Goal: Task Accomplishment & Management: Use online tool/utility

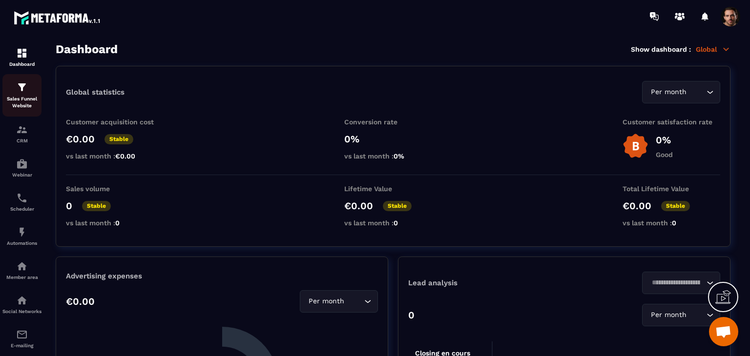
click at [31, 96] on p "Sales Funnel Website" at bounding box center [21, 103] width 39 height 14
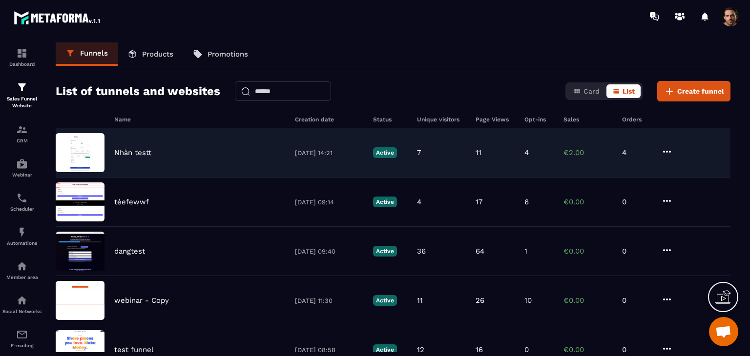
click at [524, 150] on p "4" at bounding box center [526, 152] width 4 height 9
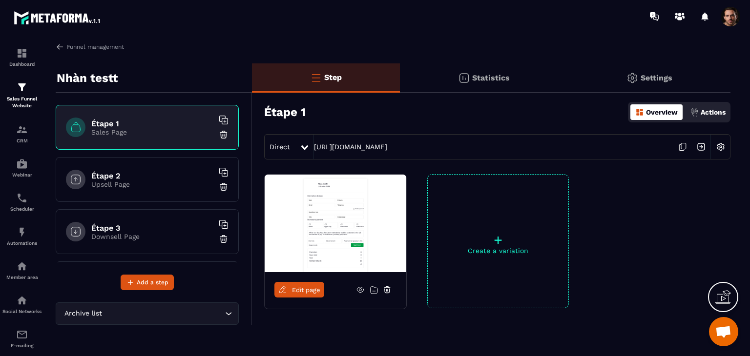
scroll to position [102, 0]
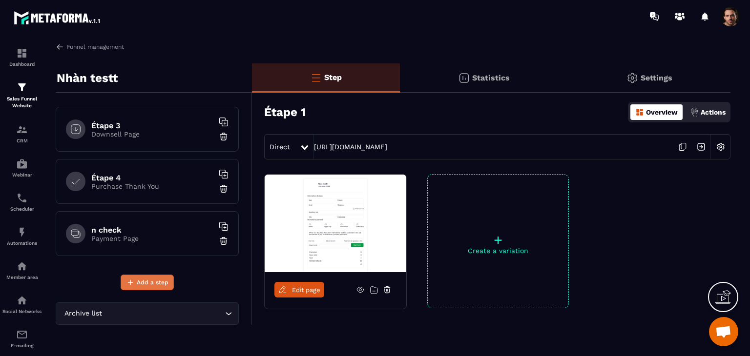
click at [148, 279] on span "Add a step" at bounding box center [153, 283] width 32 height 10
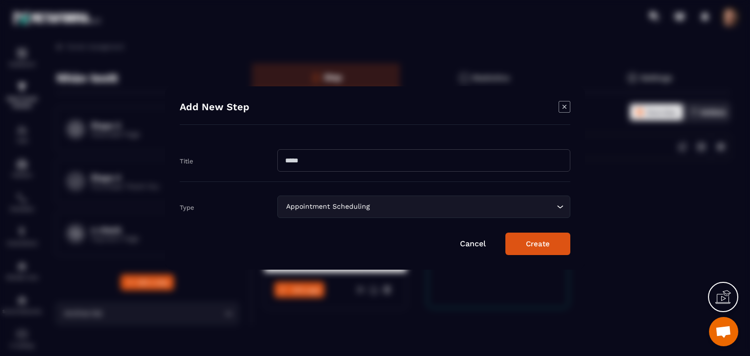
click at [326, 162] on input "Modal window" at bounding box center [423, 160] width 293 height 22
click at [327, 162] on input "**********" at bounding box center [423, 160] width 293 height 22
type input "**********"
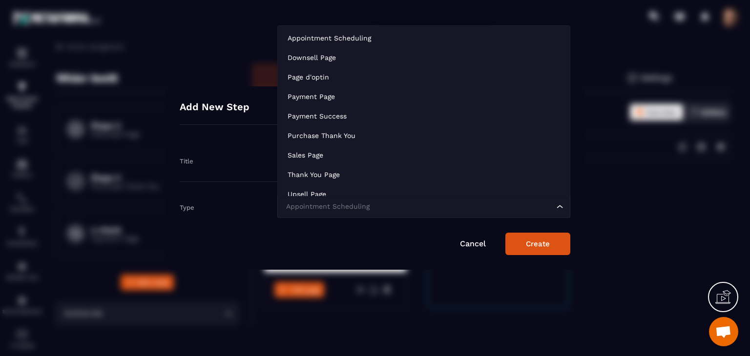
click at [472, 205] on input "Search for option" at bounding box center [419, 207] width 270 height 11
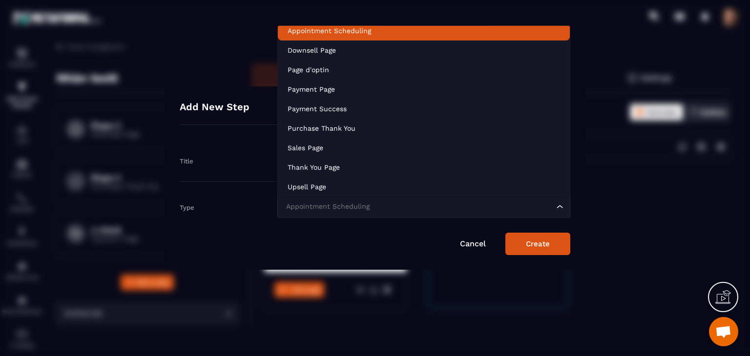
scroll to position [2, 0]
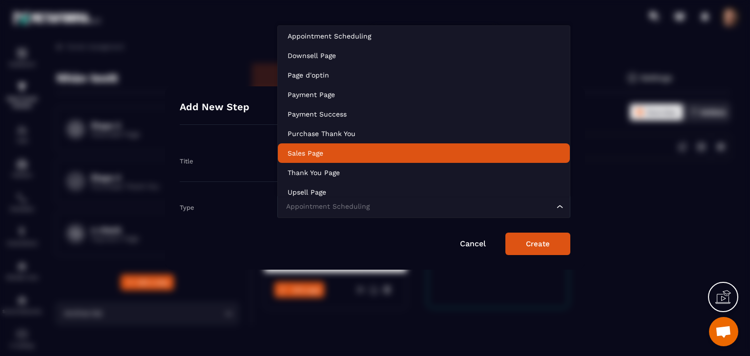
click at [359, 145] on li "Sales Page" at bounding box center [424, 153] width 292 height 20
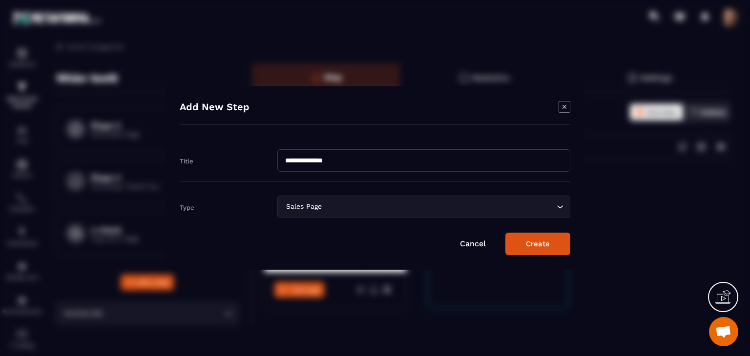
click at [549, 248] on button "Create" at bounding box center [537, 244] width 65 height 22
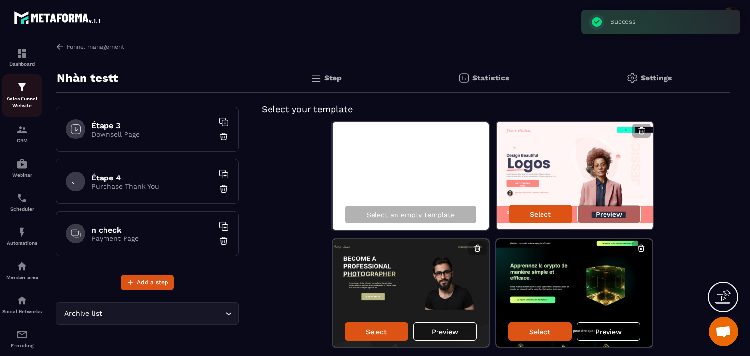
click at [7, 84] on div "Sales Funnel Website" at bounding box center [21, 95] width 39 height 28
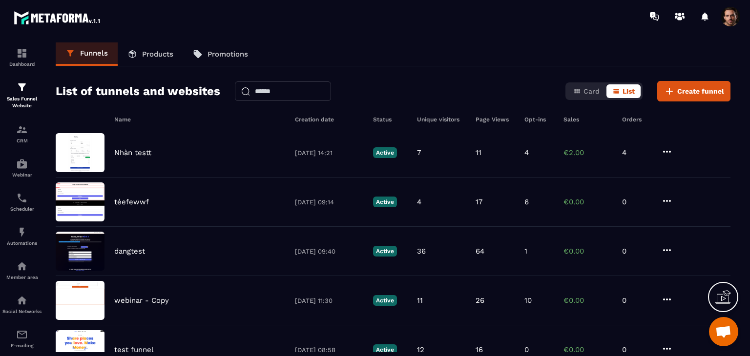
click at [162, 53] on p "Products" at bounding box center [157, 54] width 31 height 9
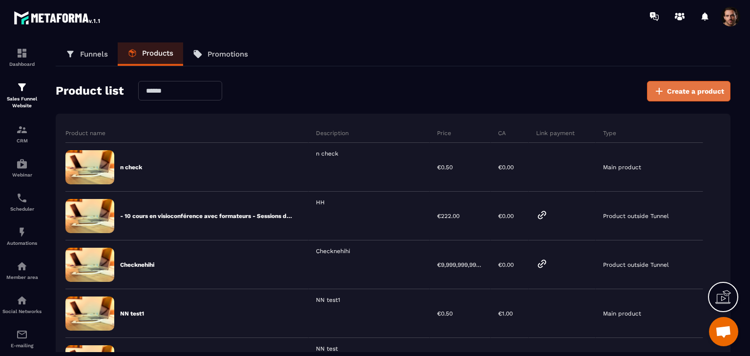
click at [671, 92] on span "Create a product" at bounding box center [695, 91] width 57 height 10
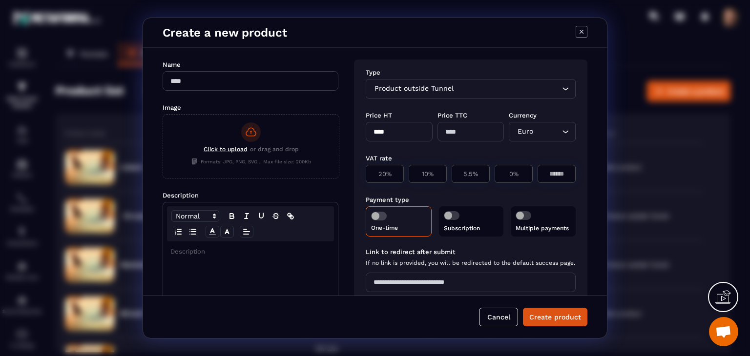
click at [250, 84] on input "Modal window" at bounding box center [250, 81] width 176 height 20
paste input "**********"
click at [267, 234] on div "Modal window" at bounding box center [250, 223] width 167 height 35
type input "**********"
click at [265, 253] on p "Modal window" at bounding box center [250, 251] width 160 height 9
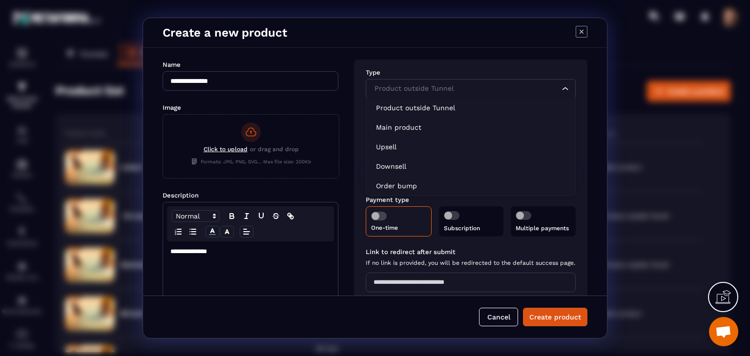
click at [429, 90] on div "Product outside Tunnel" at bounding box center [465, 88] width 189 height 11
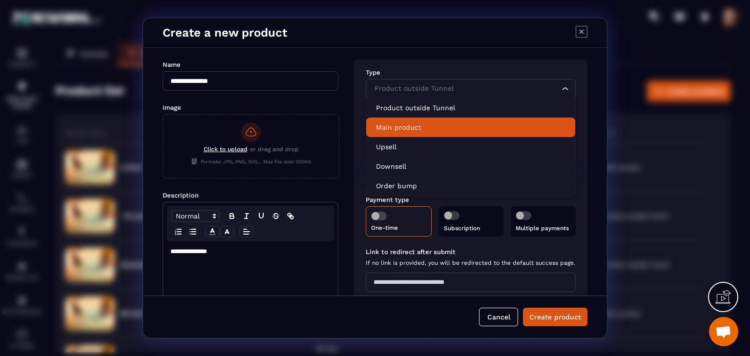
click at [396, 125] on p "Main product" at bounding box center [470, 127] width 189 height 10
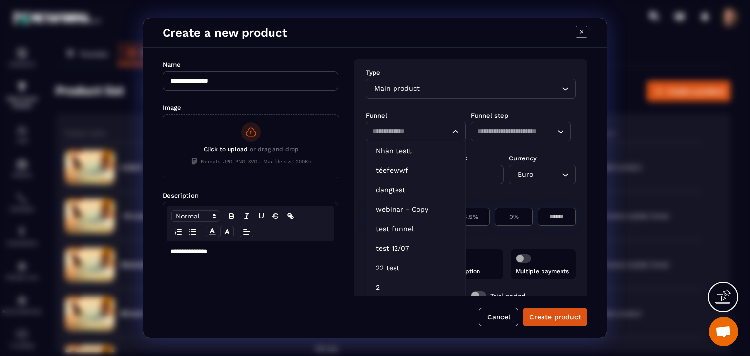
click at [412, 131] on input "Search for option" at bounding box center [406, 131] width 69 height 11
click at [413, 149] on p "Nhàn testt" at bounding box center [416, 151] width 80 height 10
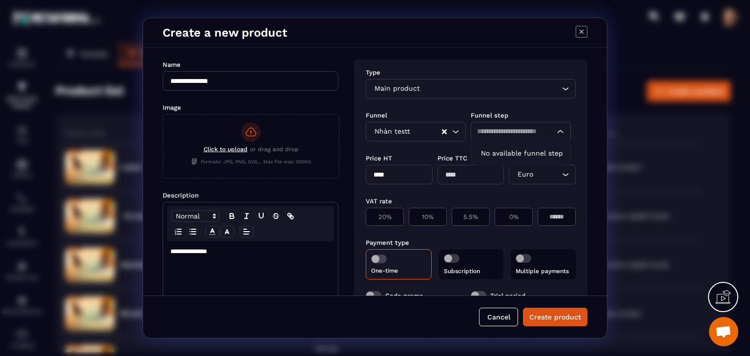
click at [477, 135] on input "Search for option" at bounding box center [516, 131] width 78 height 11
click at [498, 148] on p "ncheck_kdungnha" at bounding box center [521, 151] width 80 height 10
click at [405, 178] on input "****" at bounding box center [398, 175] width 67 height 20
type input "***"
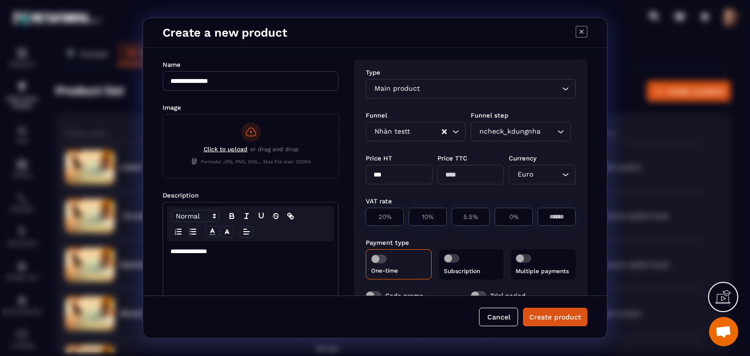
type input "***"
click at [488, 203] on div "VAT rate" at bounding box center [470, 200] width 210 height 9
click at [507, 216] on p "0%" at bounding box center [513, 216] width 27 height 7
type input "*"
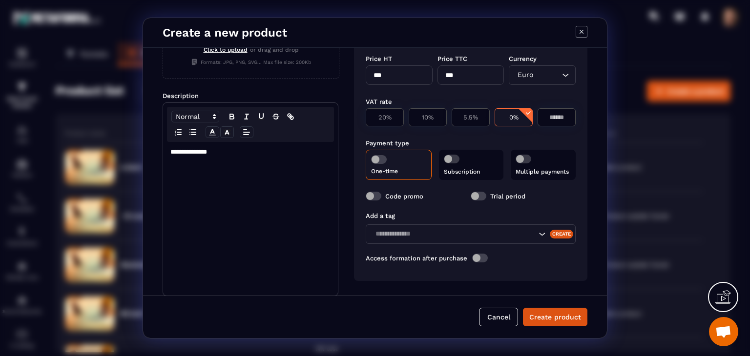
click at [374, 161] on span "Modal window" at bounding box center [379, 159] width 16 height 9
click at [539, 203] on div "Code promo Trial period" at bounding box center [470, 196] width 210 height 20
click at [476, 256] on span "Modal window" at bounding box center [480, 258] width 16 height 9
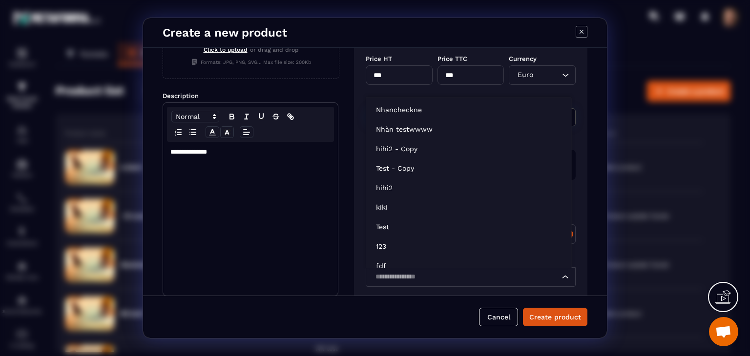
click at [443, 283] on div "Loading..." at bounding box center [470, 277] width 210 height 20
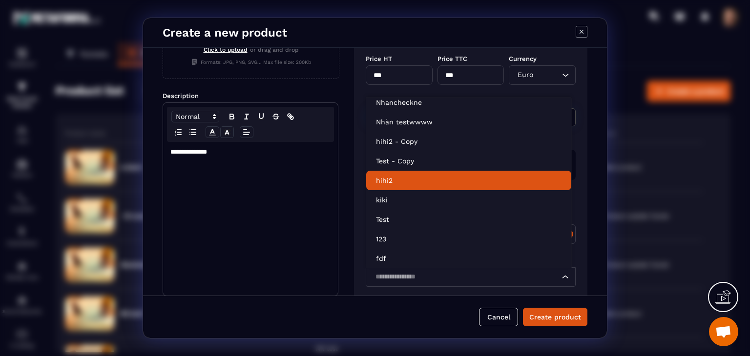
scroll to position [0, 0]
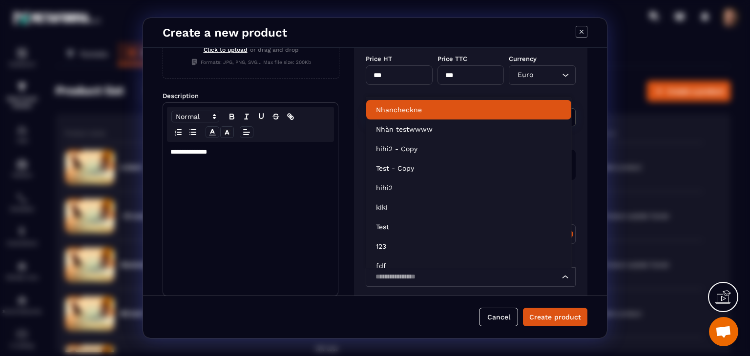
click at [577, 33] on icon "Modal window" at bounding box center [581, 32] width 12 height 12
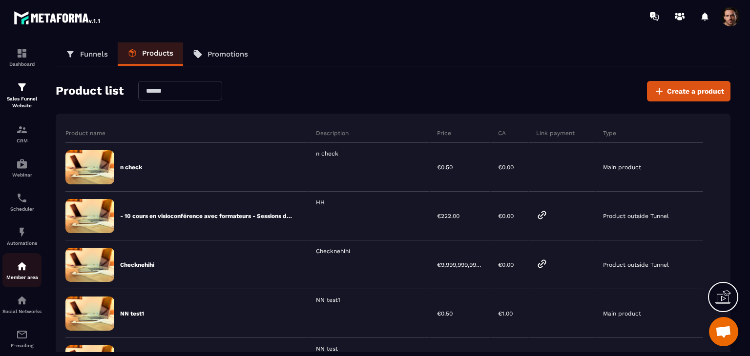
click at [28, 272] on div "Member area" at bounding box center [21, 271] width 39 height 20
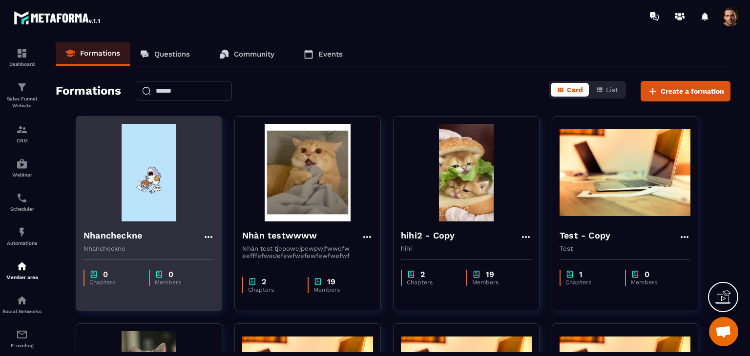
click at [178, 192] on img at bounding box center [148, 173] width 131 height 98
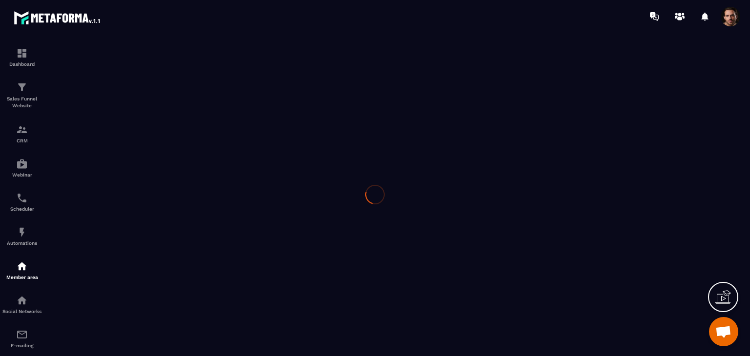
click at [199, 268] on div at bounding box center [375, 195] width 750 height 324
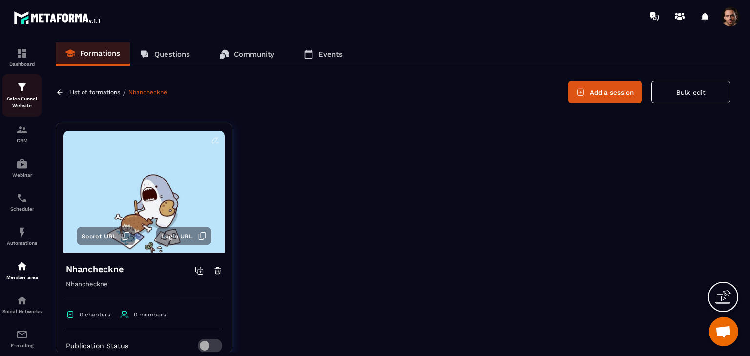
click at [26, 90] on img at bounding box center [22, 87] width 12 height 12
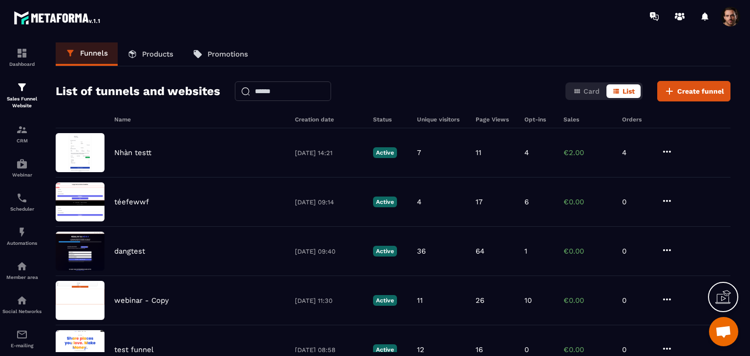
click at [174, 45] on link "Products" at bounding box center [150, 53] width 65 height 23
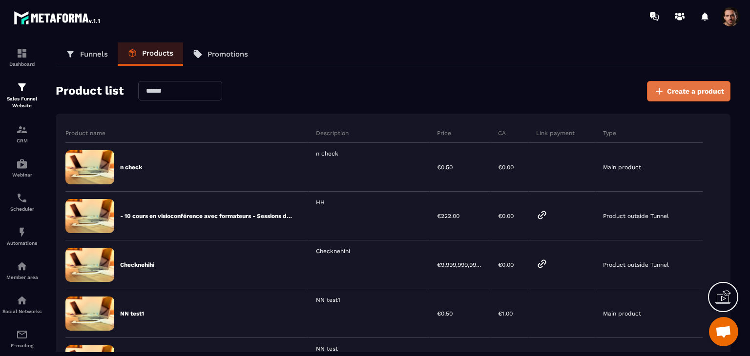
click at [661, 90] on icon at bounding box center [659, 91] width 12 height 12
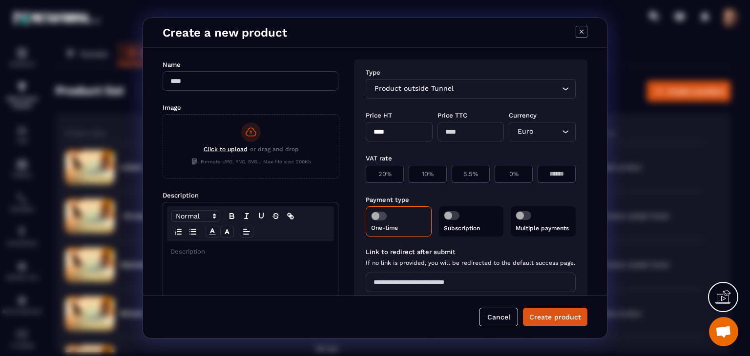
drag, startPoint x: 303, startPoint y: 98, endPoint x: 301, endPoint y: 87, distance: 10.4
click at [302, 94] on div "Name Image Click to upload or drag and drop Formats: JPG, PNG, SVG... Max file …" at bounding box center [250, 172] width 176 height 224
click at [301, 87] on input "Modal window" at bounding box center [250, 81] width 176 height 20
paste input "**********"
type input "**********"
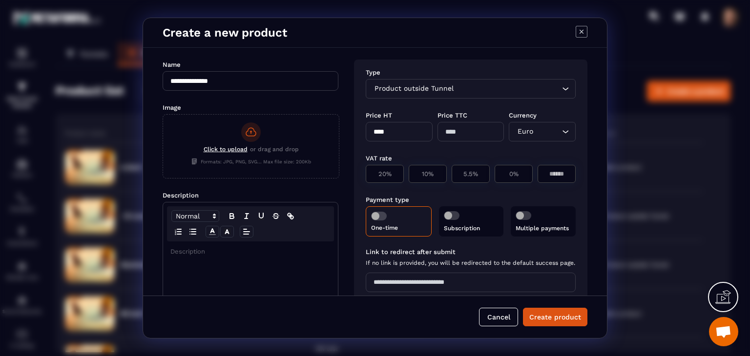
click at [299, 251] on p "Modal window" at bounding box center [250, 251] width 160 height 9
click at [418, 90] on div "Product outside Tunnel" at bounding box center [465, 88] width 189 height 11
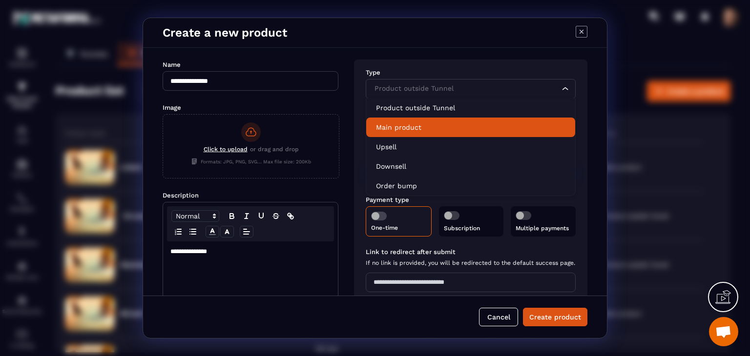
click at [429, 127] on p "Main product" at bounding box center [470, 127] width 189 height 10
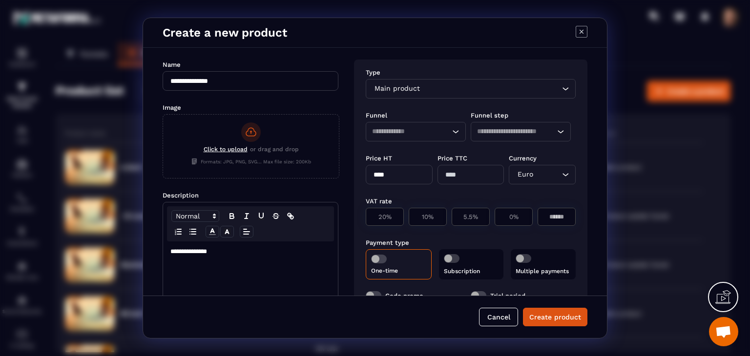
click at [428, 132] on input "Search for option" at bounding box center [406, 131] width 69 height 11
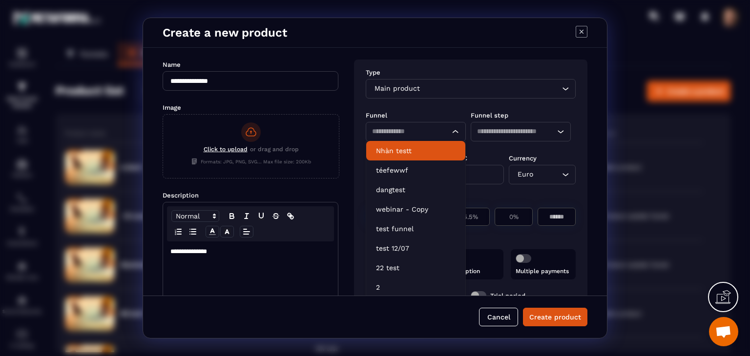
click at [416, 149] on p "Nhàn testt" at bounding box center [416, 151] width 80 height 10
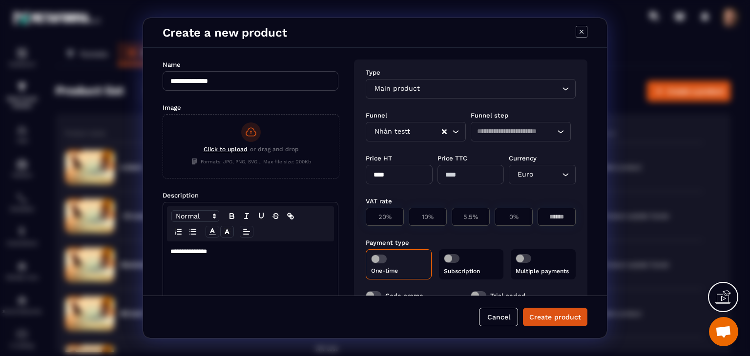
click at [480, 131] on input "Search for option" at bounding box center [516, 131] width 78 height 11
click at [496, 153] on p "ncheck_kdungnha" at bounding box center [521, 151] width 80 height 10
click at [412, 175] on input "****" at bounding box center [398, 175] width 67 height 20
type input "***"
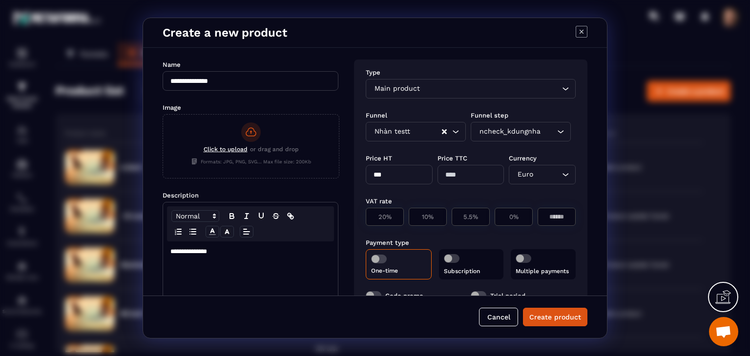
type input "***"
click at [502, 198] on div "VAT rate" at bounding box center [470, 200] width 210 height 9
click at [510, 214] on p "0%" at bounding box center [513, 216] width 27 height 7
type input "*"
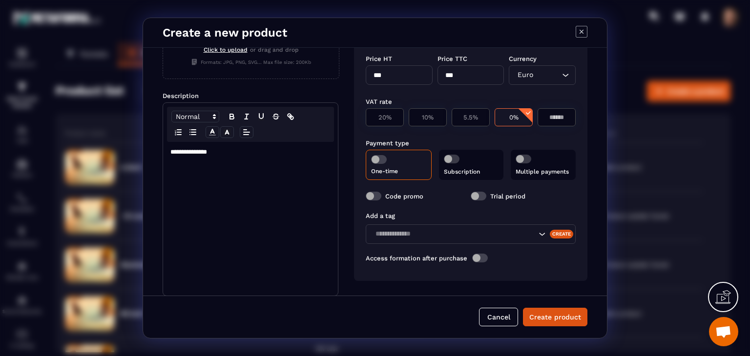
click at [375, 159] on span "Modal window" at bounding box center [379, 159] width 16 height 9
click at [482, 258] on span "Modal window" at bounding box center [480, 258] width 16 height 9
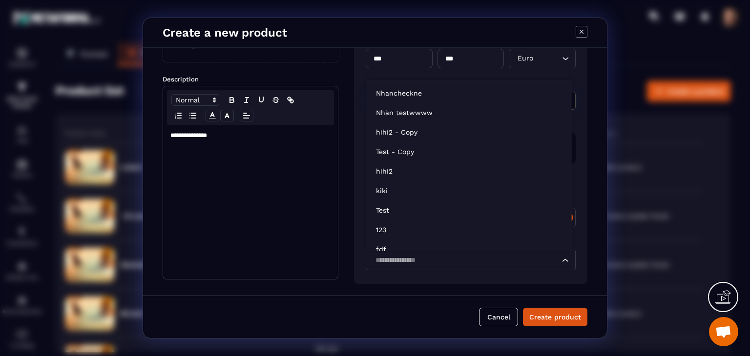
click at [482, 257] on input "Search for option" at bounding box center [465, 260] width 187 height 11
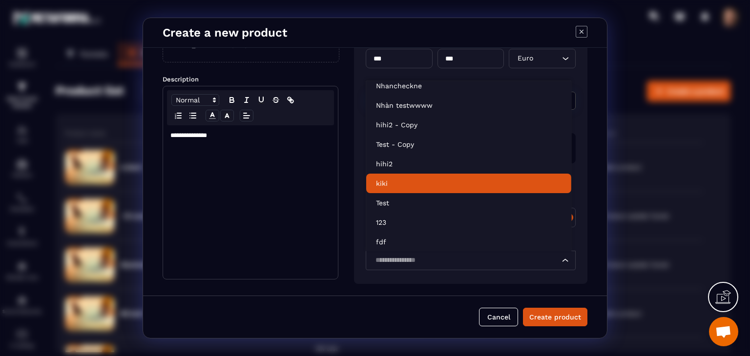
scroll to position [0, 0]
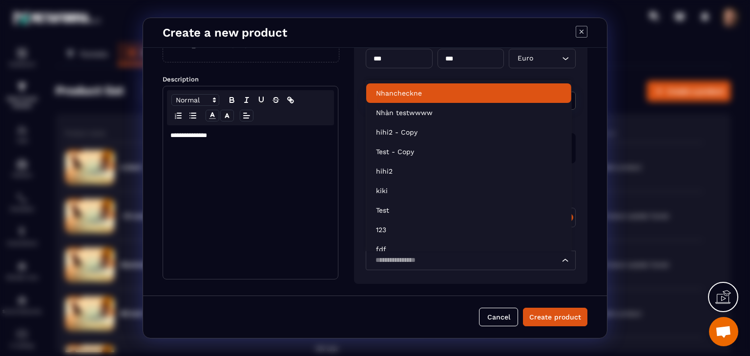
click at [434, 98] on li "Nhancheckne" at bounding box center [468, 93] width 205 height 20
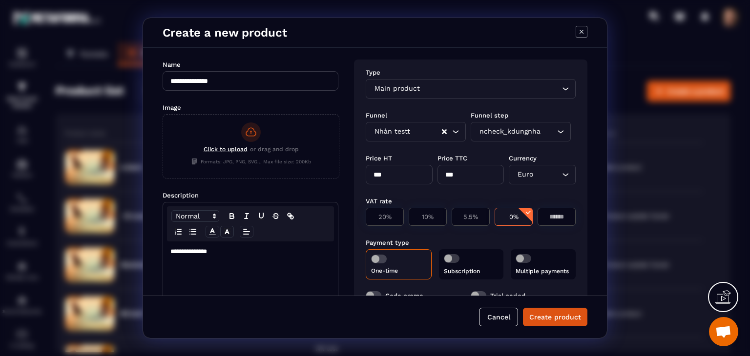
scroll to position [117, 0]
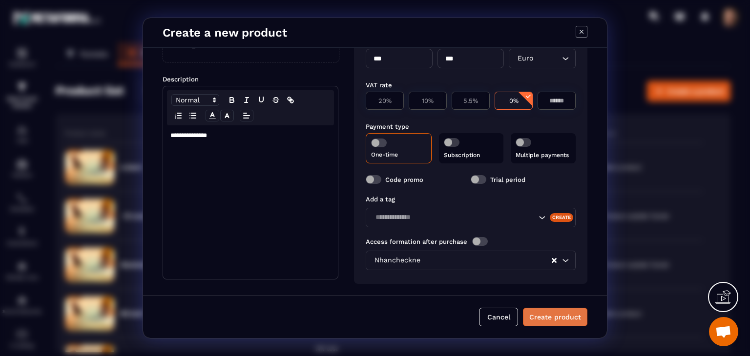
click at [545, 319] on button "Create product" at bounding box center [555, 317] width 64 height 19
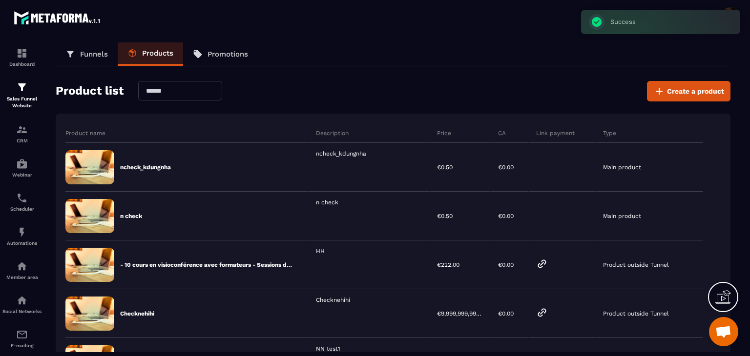
click at [85, 53] on p "Funnels" at bounding box center [94, 54] width 28 height 9
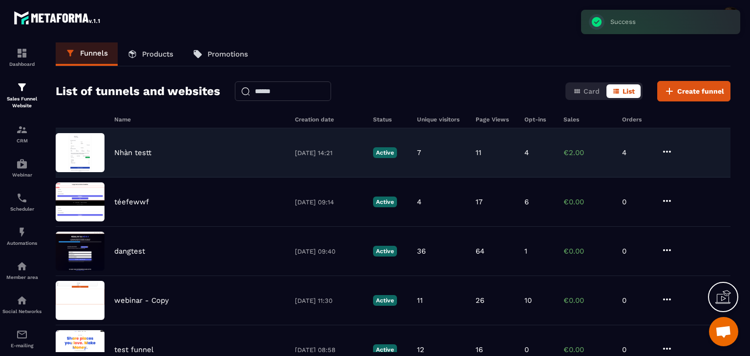
click at [448, 144] on div "Nhàn testt 28/05/2025 14:21 Active 7 11 4 €2.00 4" at bounding box center [393, 152] width 674 height 49
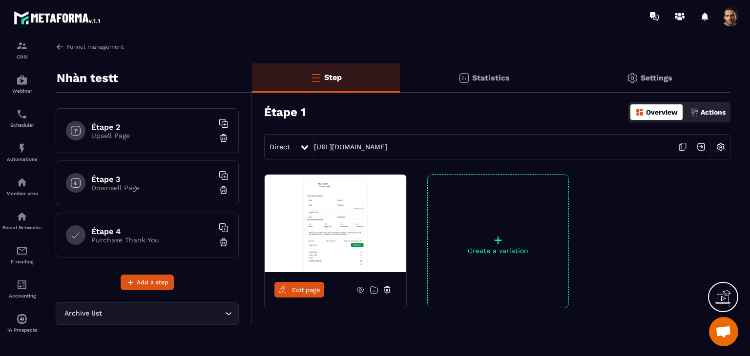
scroll to position [154, 0]
click at [152, 235] on p "Sales Page" at bounding box center [152, 239] width 122 height 8
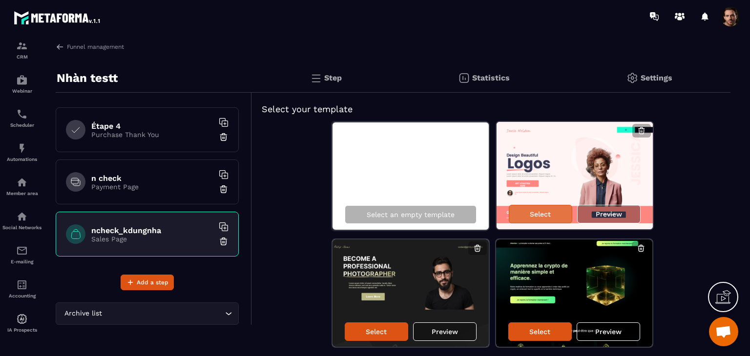
click at [548, 211] on p "Select" at bounding box center [539, 214] width 21 height 8
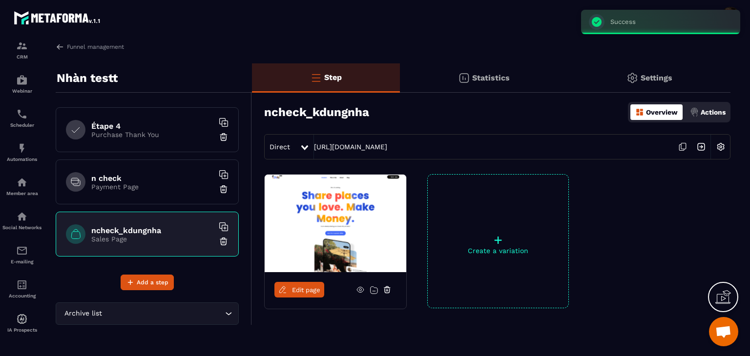
scroll to position [34, 0]
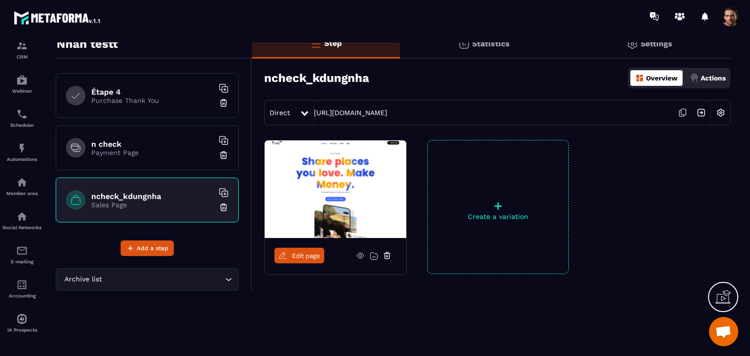
click at [301, 256] on span "Edit page" at bounding box center [306, 255] width 28 height 7
